Goal: Complete application form

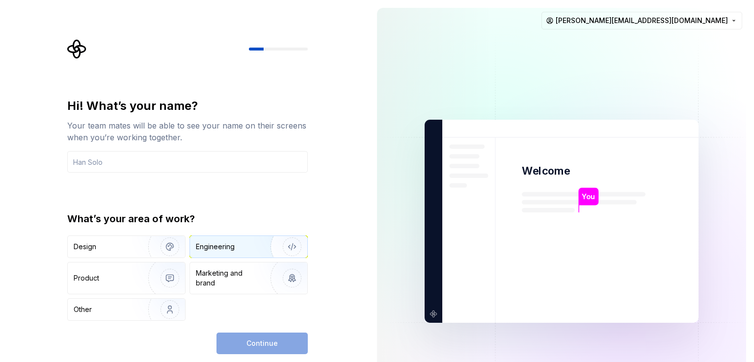
click at [237, 244] on div "Engineering" at bounding box center [235, 247] width 78 height 10
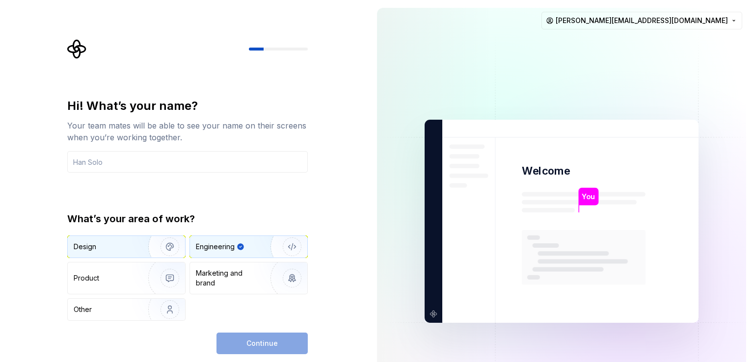
click at [134, 247] on img "button" at bounding box center [163, 247] width 63 height 66
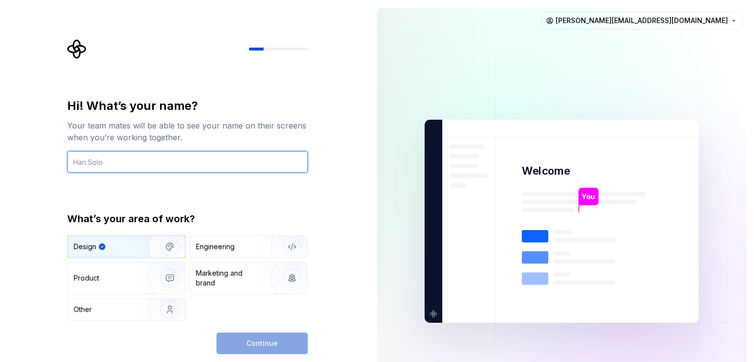
click at [111, 162] on input "text" at bounding box center [187, 162] width 241 height 22
type input "tyb"
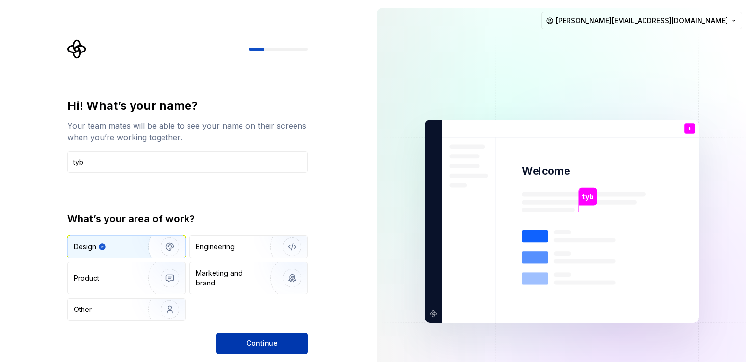
click at [257, 337] on button "Continue" at bounding box center [261, 344] width 91 height 22
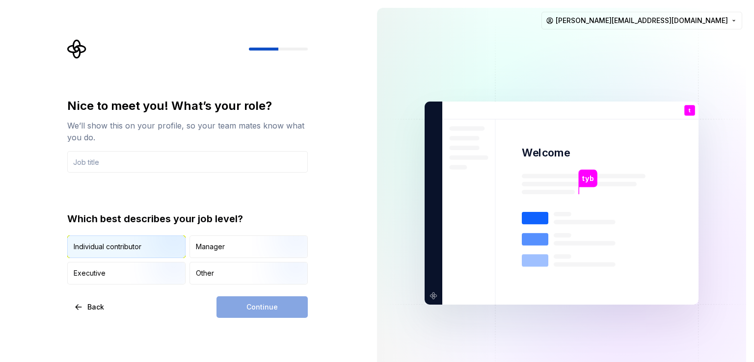
click at [152, 246] on img "button" at bounding box center [161, 259] width 63 height 66
click at [269, 312] on div "Continue" at bounding box center [261, 308] width 91 height 22
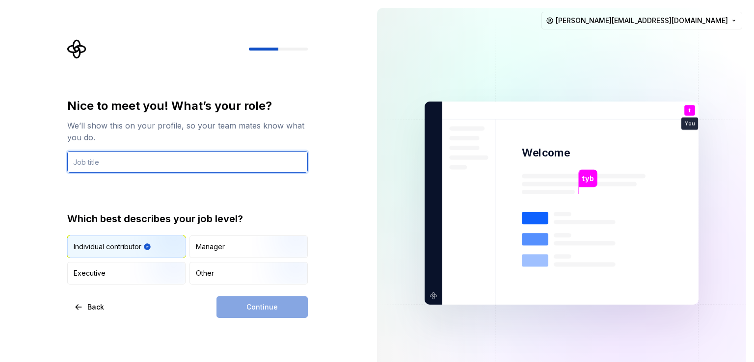
click at [139, 165] on input "text" at bounding box center [187, 162] width 241 height 22
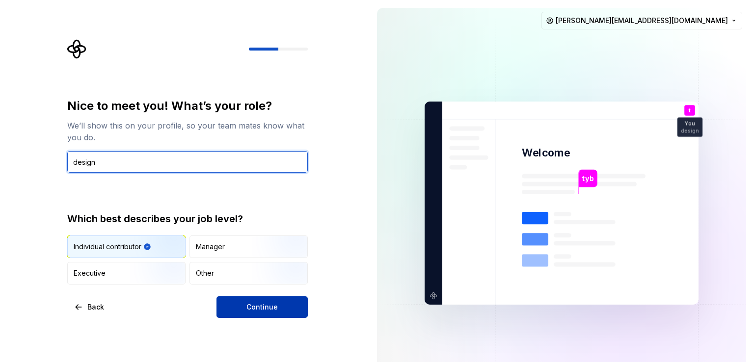
type input "design"
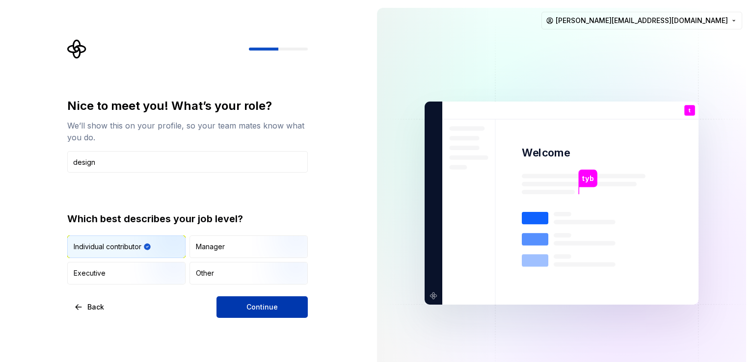
click at [263, 306] on span "Continue" at bounding box center [261, 307] width 31 height 10
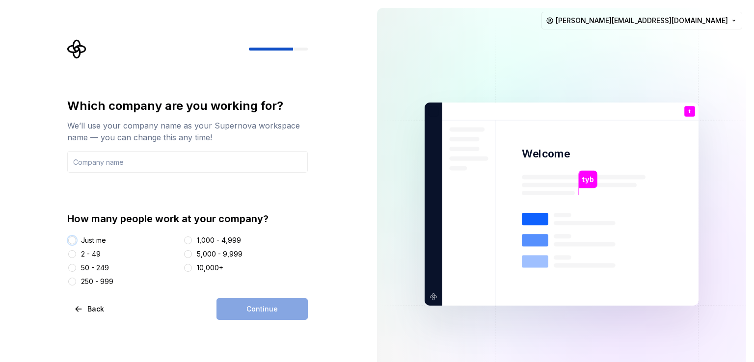
click at [73, 239] on button "Just me" at bounding box center [72, 241] width 8 height 8
click at [139, 167] on input "text" at bounding box center [187, 162] width 241 height 22
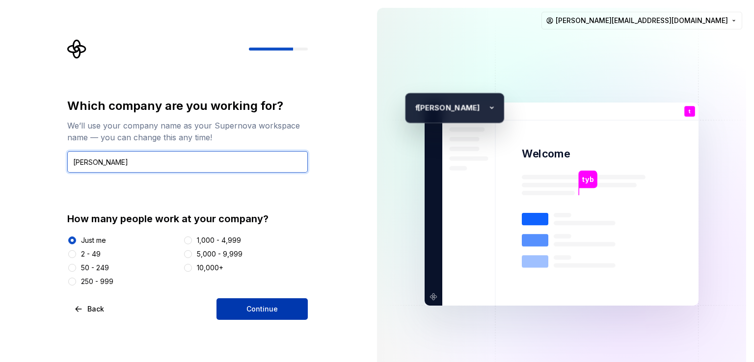
type input "[PERSON_NAME]"
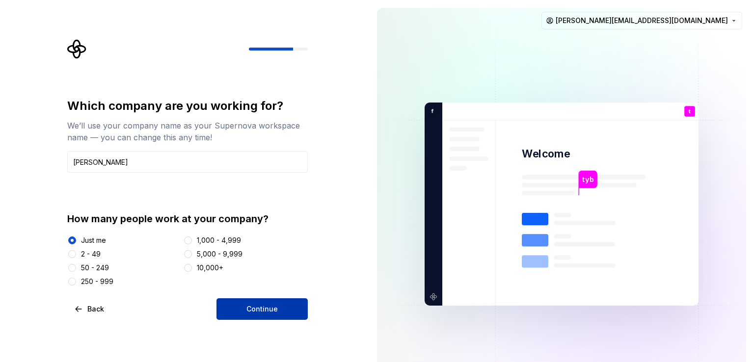
click at [249, 308] on span "Continue" at bounding box center [261, 309] width 31 height 10
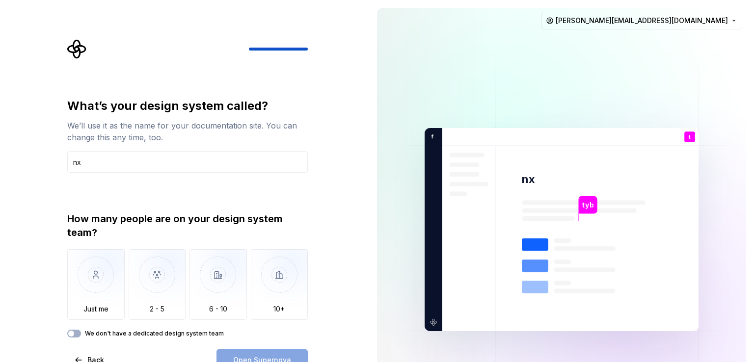
type input "nx"
click at [363, 243] on div "What’s your design system called? We’ll use it as the name for your documentati…" at bounding box center [184, 229] width 369 height 459
click at [224, 152] on input "nx" at bounding box center [187, 162] width 241 height 22
click at [253, 359] on div "Open Supernova" at bounding box center [261, 361] width 91 height 22
click at [310, 44] on div "What’s your design system called? We’ll use it as the name for your documentati…" at bounding box center [190, 205] width 258 height 332
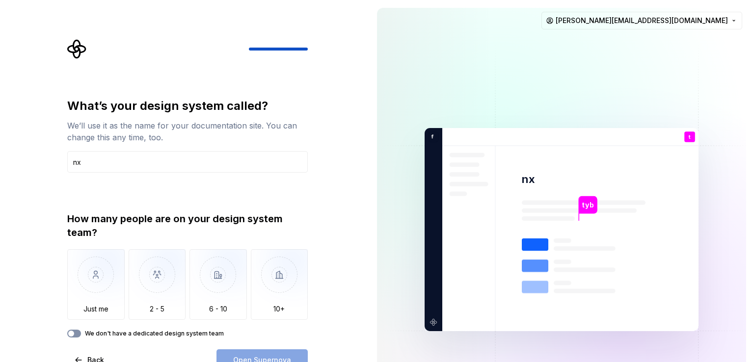
click at [79, 334] on button "We don't have a dedicated design system team" at bounding box center [74, 334] width 14 height 8
click at [242, 355] on button "Open Supernova" at bounding box center [261, 361] width 91 height 22
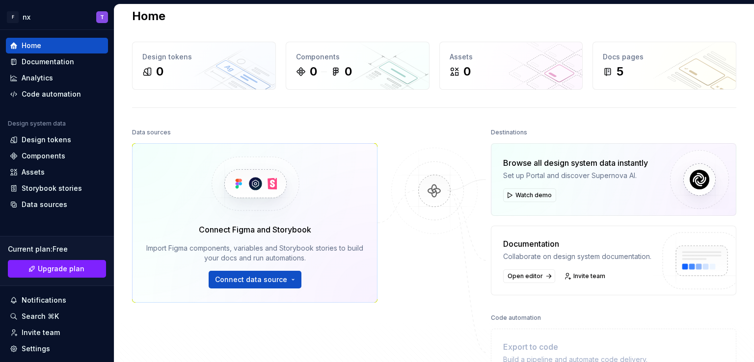
scroll to position [130, 0]
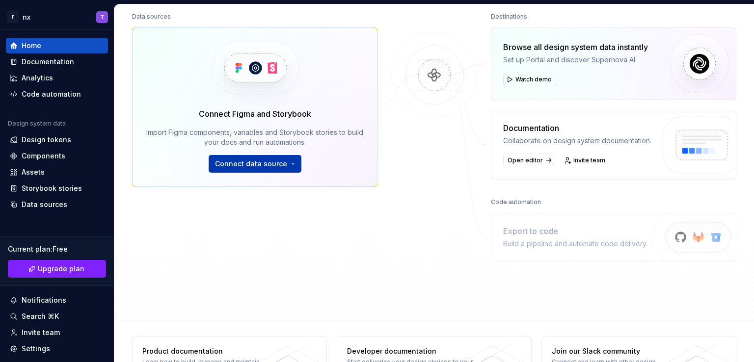
click at [255, 164] on span "Connect data source" at bounding box center [251, 164] width 72 height 10
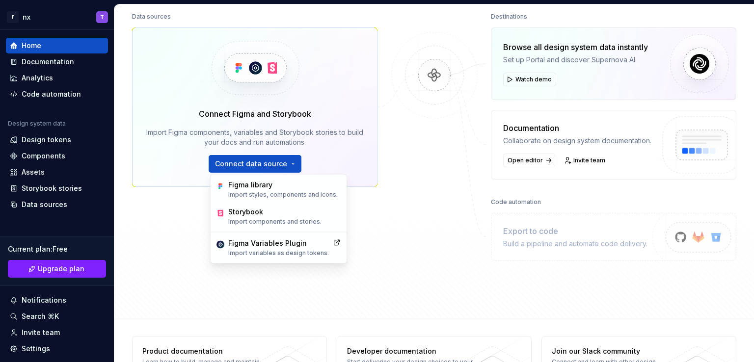
click at [393, 256] on div at bounding box center [434, 135] width 98 height 251
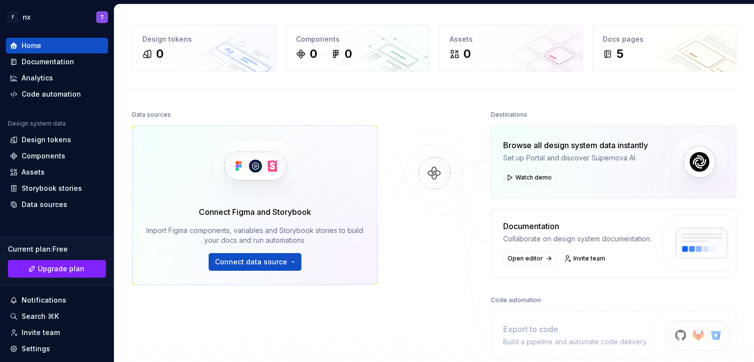
scroll to position [28, 0]
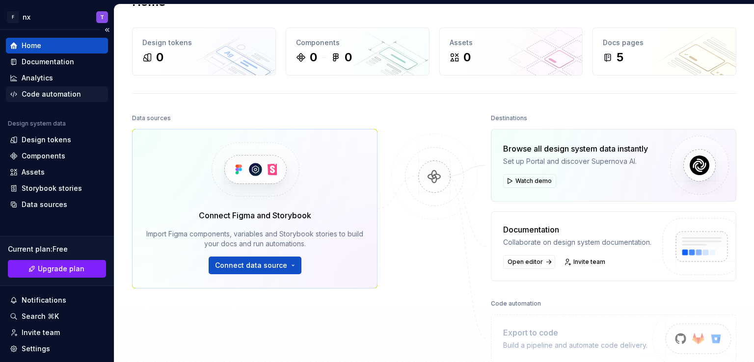
click at [58, 93] on div "Code automation" at bounding box center [51, 94] width 59 height 10
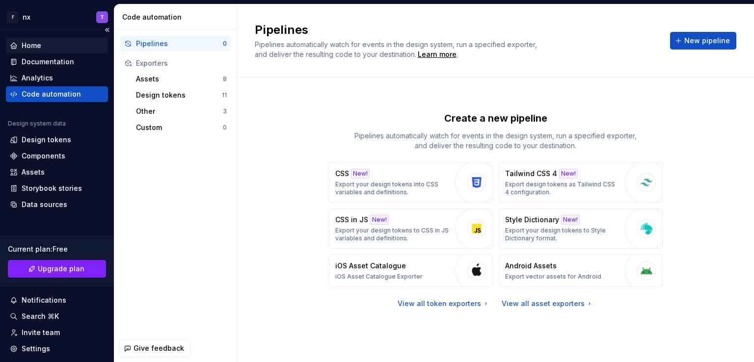
click at [39, 42] on div "Home" at bounding box center [32, 46] width 20 height 10
